Goal: Task Accomplishment & Management: Manage account settings

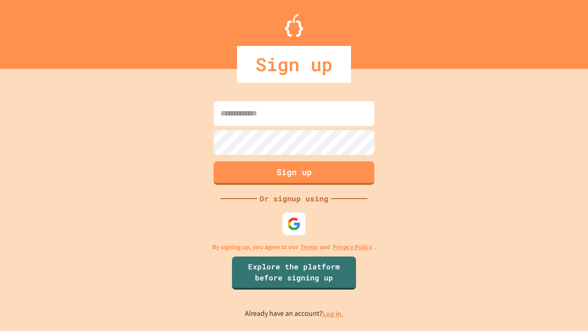
click at [334, 313] on link "Log in." at bounding box center [333, 314] width 21 height 10
